Goal: Information Seeking & Learning: Learn about a topic

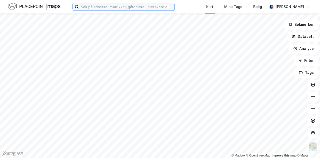
click at [148, 6] on input at bounding box center [127, 7] width 96 height 8
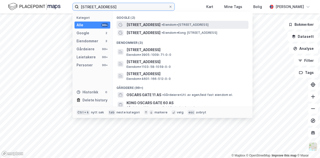
type input "[STREET_ADDRESS]"
click at [154, 24] on span "[STREET_ADDRESS]" at bounding box center [144, 25] width 34 height 6
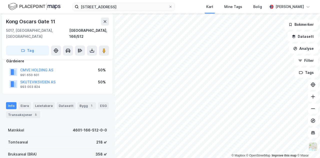
scroll to position [32, 0]
click at [48, 102] on div "Leietakere" at bounding box center [44, 105] width 22 height 7
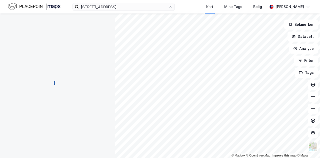
scroll to position [32, 0]
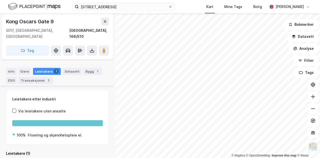
scroll to position [55, 0]
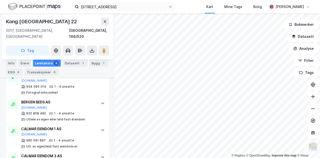
scroll to position [258, 0]
